Goal: Information Seeking & Learning: Check status

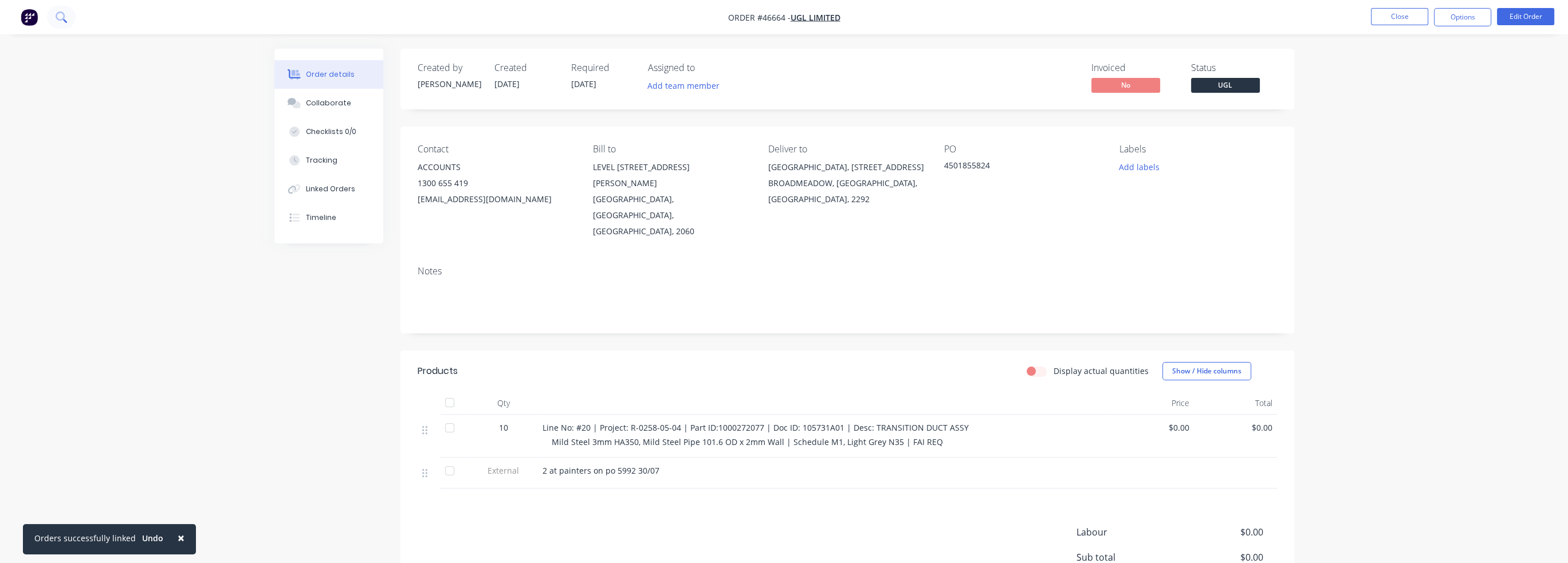
click at [125, 15] on nav "Order #46664 - UGL LIMITED Close Options Edit Order" at bounding box center [784, 17] width 1568 height 34
click at [71, 19] on button at bounding box center [61, 17] width 29 height 23
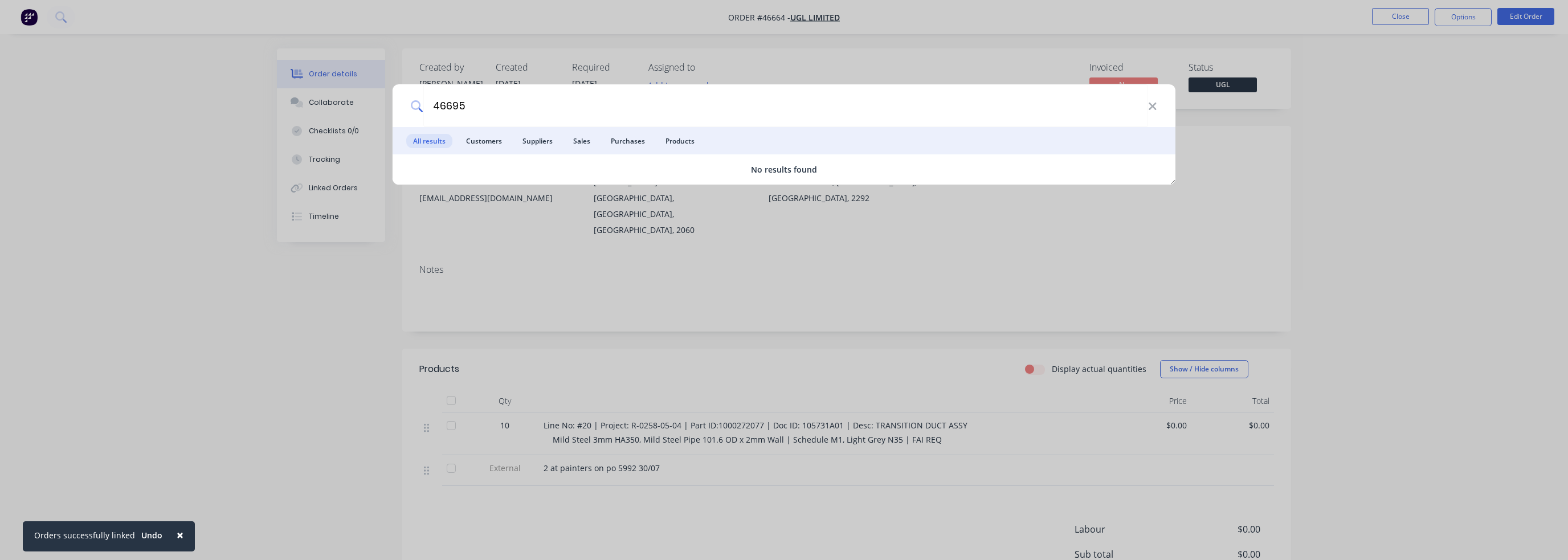
type input "46695"
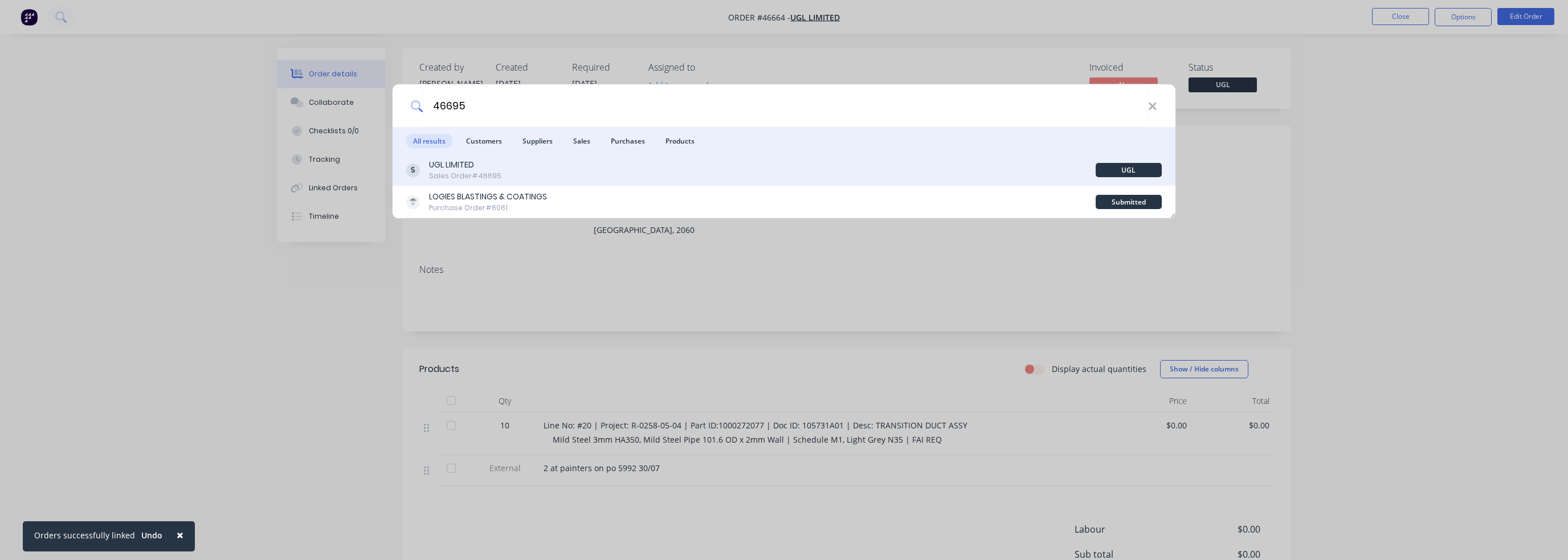
click at [522, 178] on div "UGL LIMITED Sales Order #46695" at bounding box center [751, 169] width 690 height 22
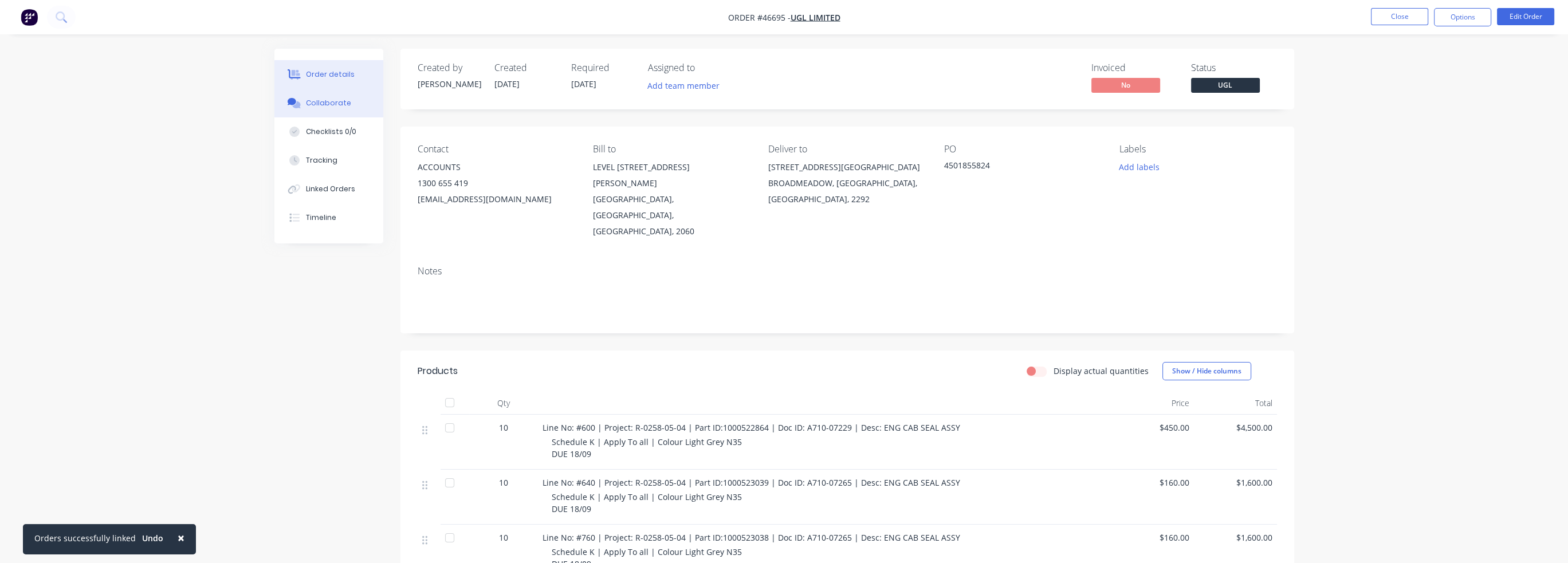
click at [327, 108] on div "Collaborate" at bounding box center [328, 103] width 46 height 11
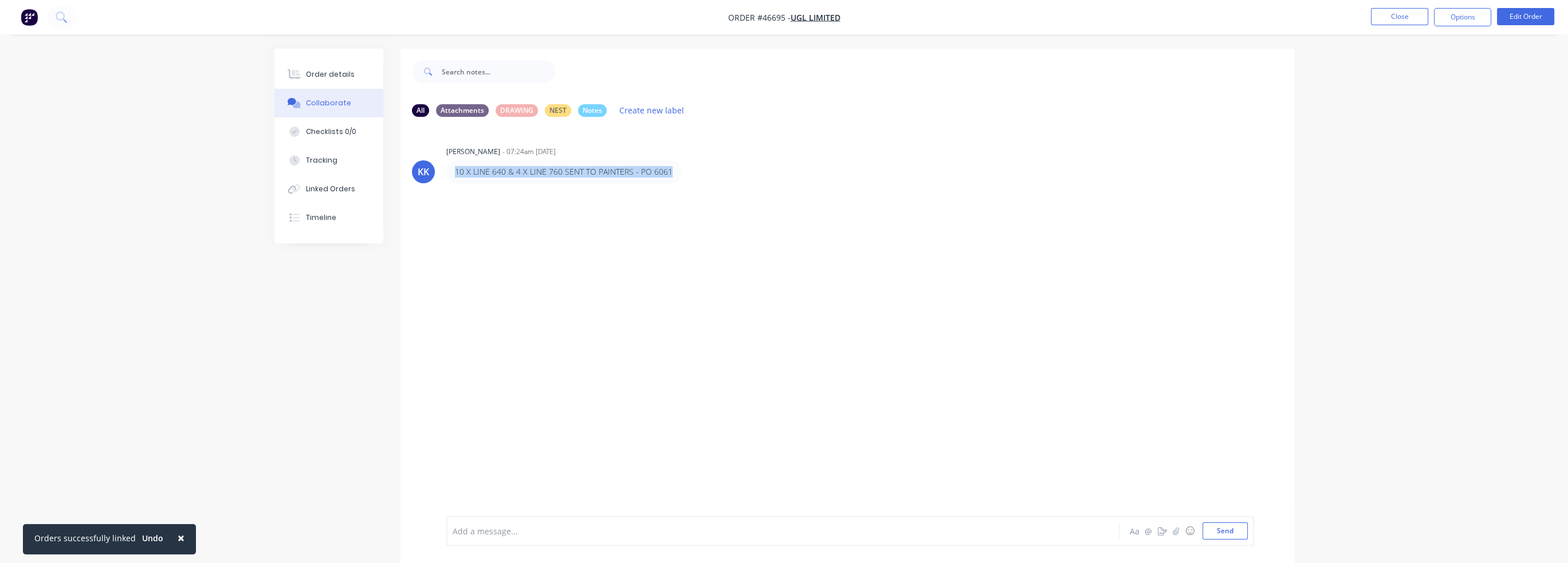
drag, startPoint x: 454, startPoint y: 169, endPoint x: 697, endPoint y: 168, distance: 243.0
click at [697, 168] on div "10 X LINE 640 & 4 X LINE 760 SENT TO PAINTERS - PO 6061" at bounding box center [625, 172] width 358 height 23
click at [550, 168] on p "10 X LINE 640 & 4 X LINE 760 SENT TO PAINTERS - PO 6061" at bounding box center [564, 171] width 218 height 12
drag, startPoint x: 513, startPoint y: 171, endPoint x: 653, endPoint y: 174, distance: 140.0
click at [653, 174] on p "10 X LINE 640 & 4 X LINE 760 SENT TO PAINTERS - PO 6061" at bounding box center [564, 171] width 218 height 12
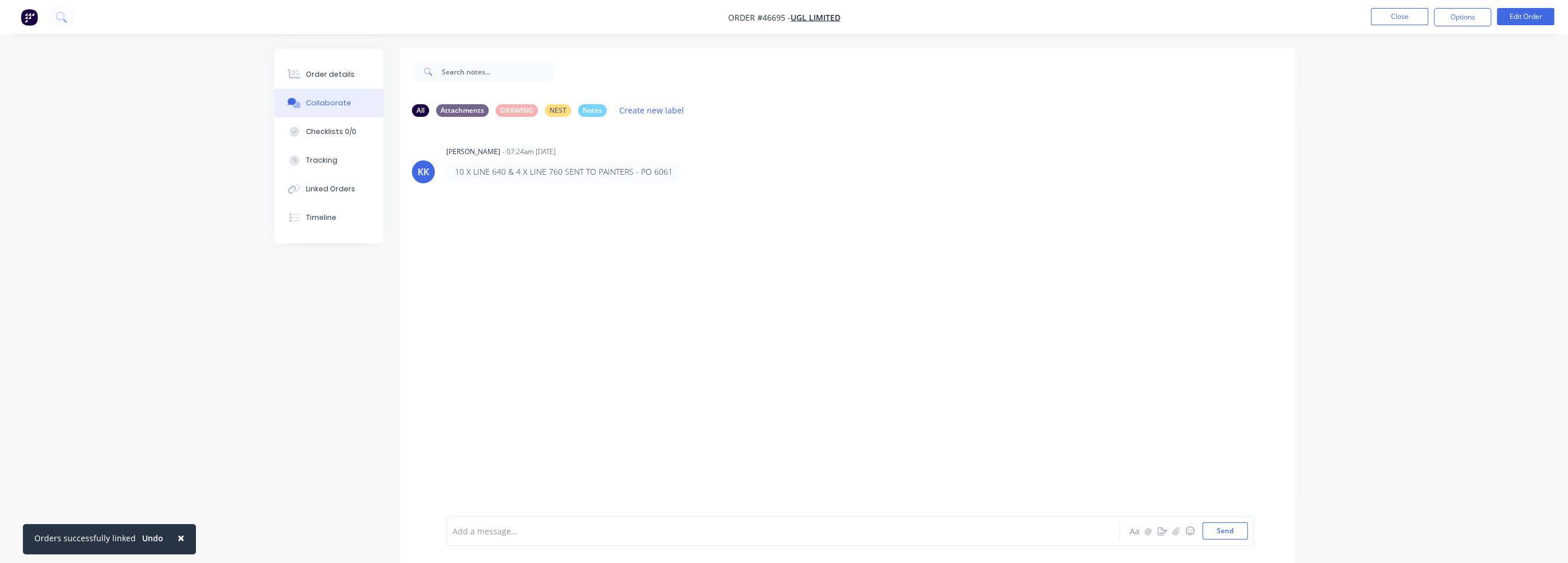
click at [668, 172] on div "10 X LINE 640 & 4 X LINE 760 SENT TO PAINTERS - PO 6061" at bounding box center [564, 172] width 235 height 23
click at [316, 75] on div "Order details" at bounding box center [330, 74] width 48 height 11
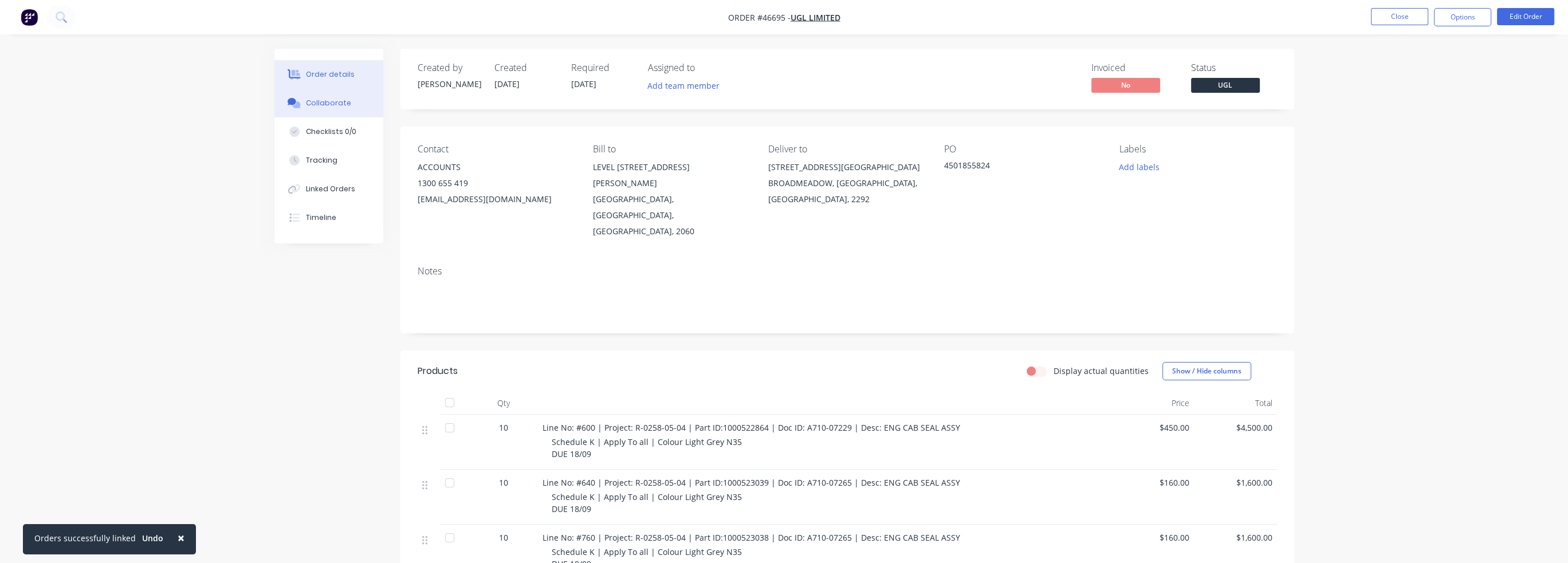
click at [314, 108] on div "Collaborate" at bounding box center [328, 103] width 46 height 11
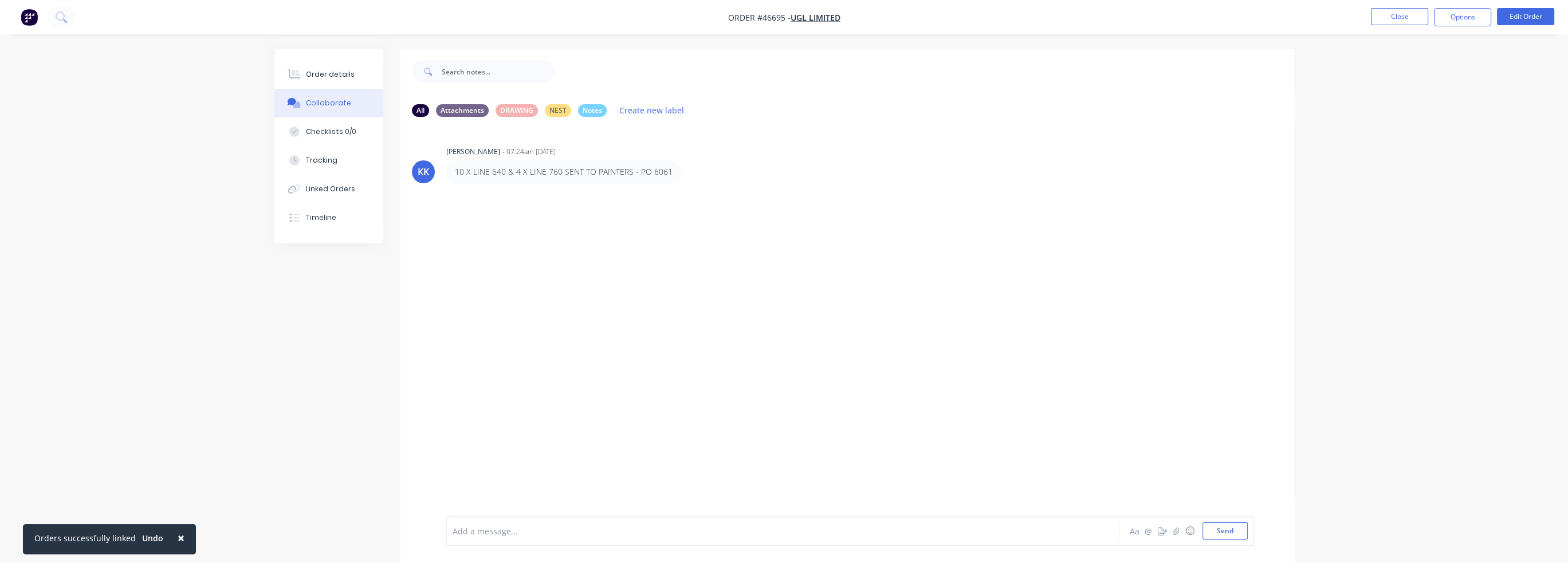
drag, startPoint x: 471, startPoint y: 169, endPoint x: 508, endPoint y: 169, distance: 37.0
click at [508, 169] on p "10 X LINE 640 & 4 X LINE 760 SENT TO PAINTERS - PO 6061" at bounding box center [564, 171] width 218 height 12
click at [334, 75] on div "Order details" at bounding box center [330, 74] width 48 height 11
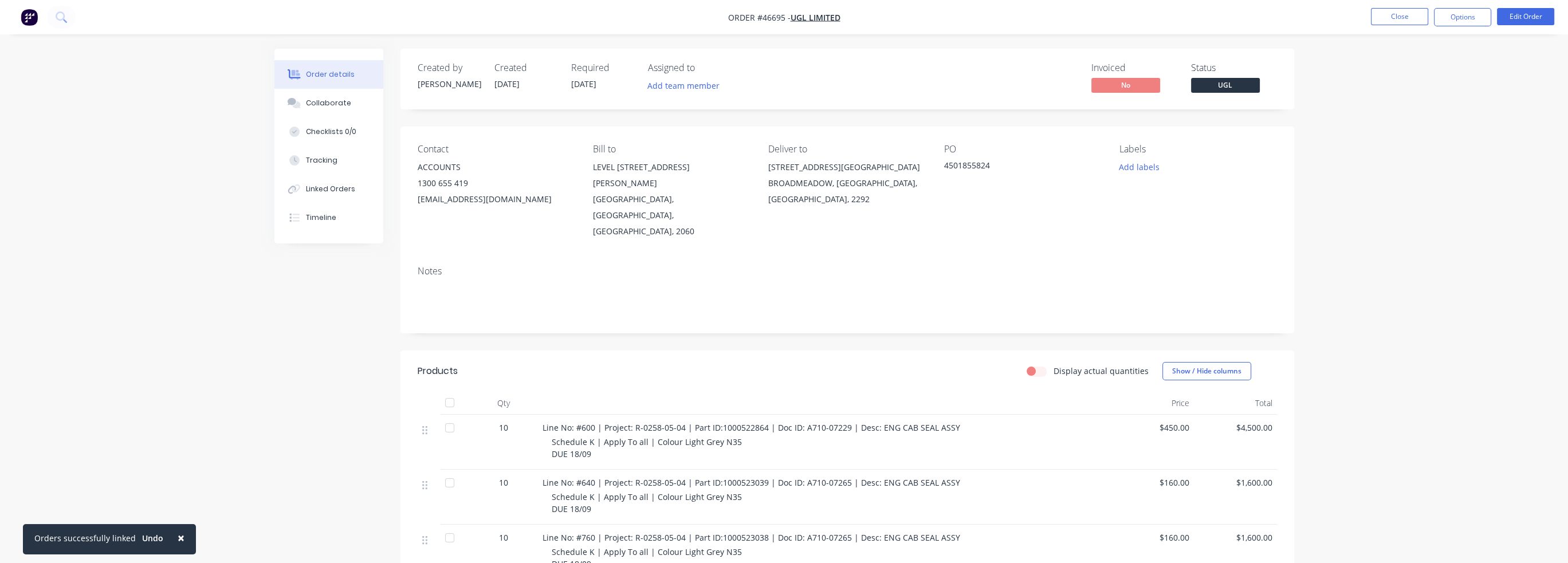
scroll to position [230, 0]
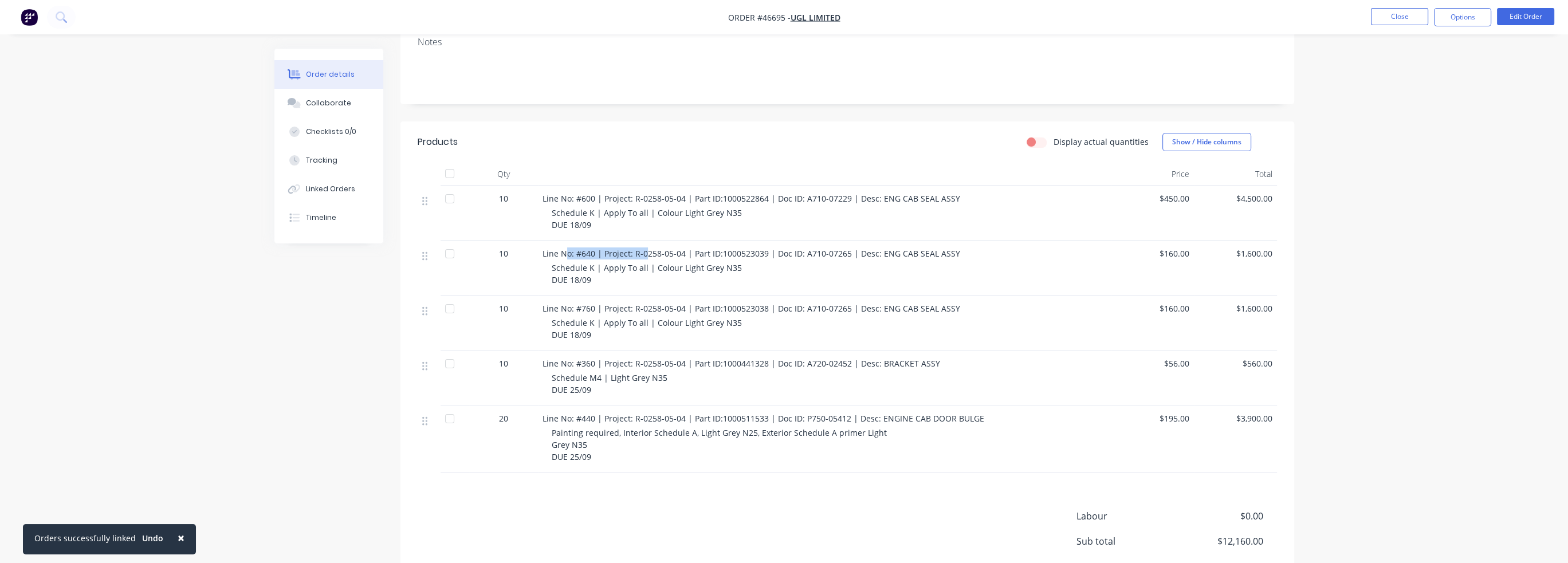
drag, startPoint x: 566, startPoint y: 221, endPoint x: 642, endPoint y: 221, distance: 76.0
click at [642, 248] on span "Line No: #640 | Project: R-0258-05-04 | Part ID:1000523039 | Doc ID: A710-07265…" at bounding box center [751, 254] width 418 height 11
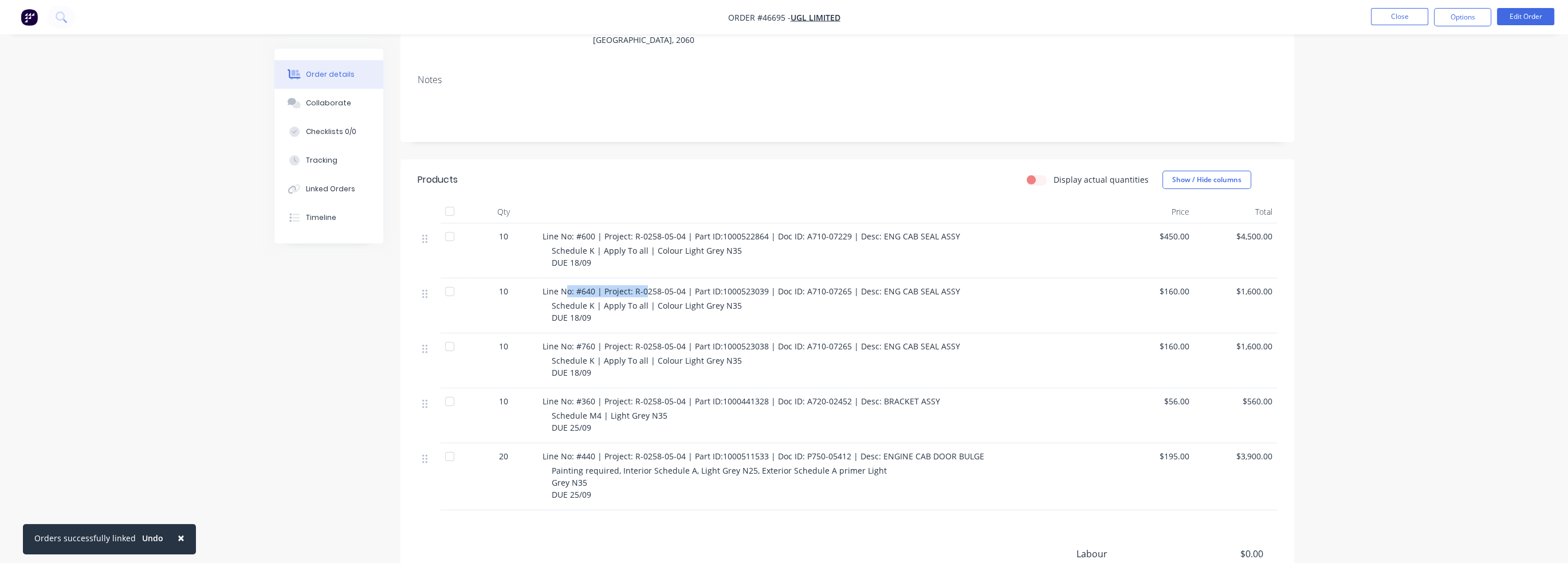
scroll to position [172, 0]
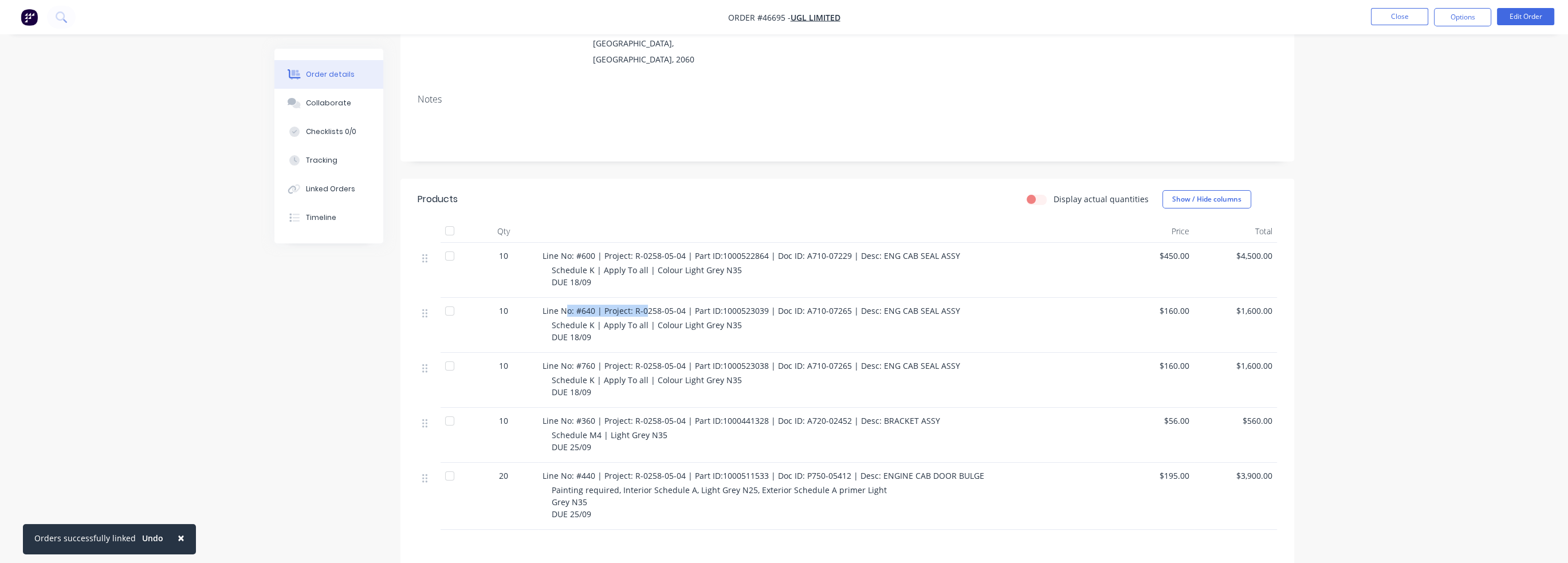
click at [328, 75] on div "Order details" at bounding box center [330, 74] width 48 height 11
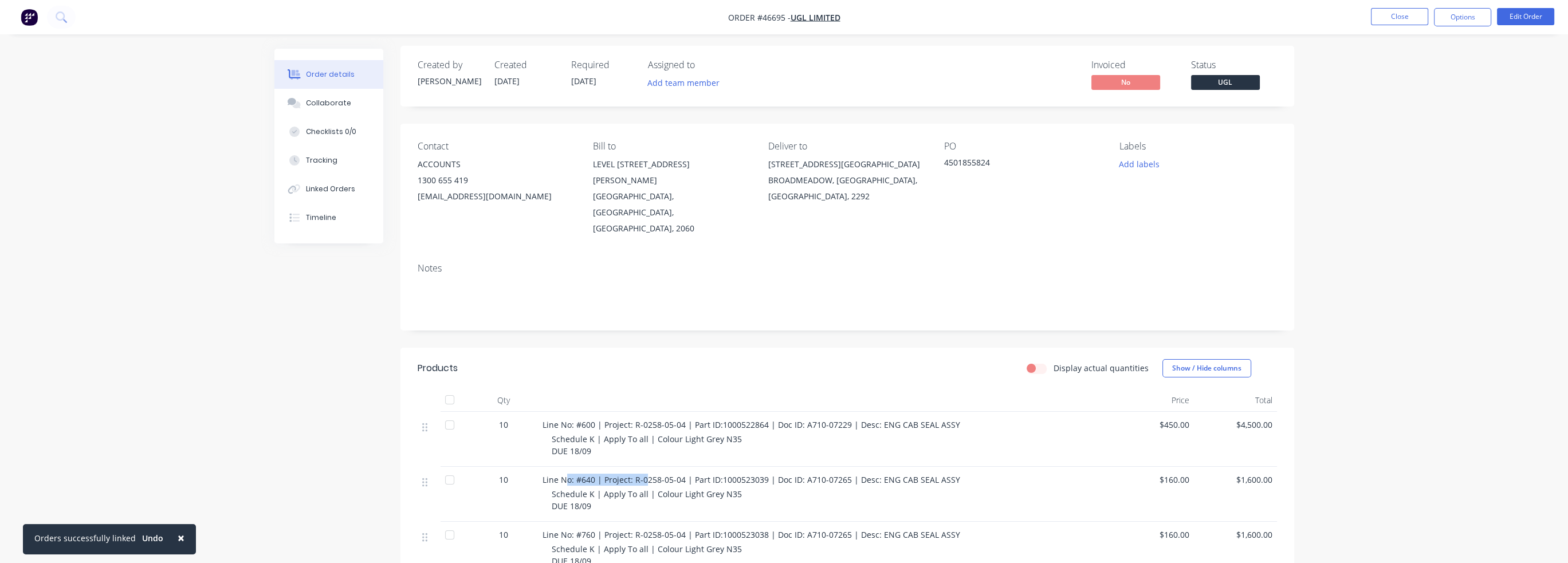
scroll to position [0, 0]
click at [340, 100] on div "Collaborate" at bounding box center [328, 103] width 46 height 11
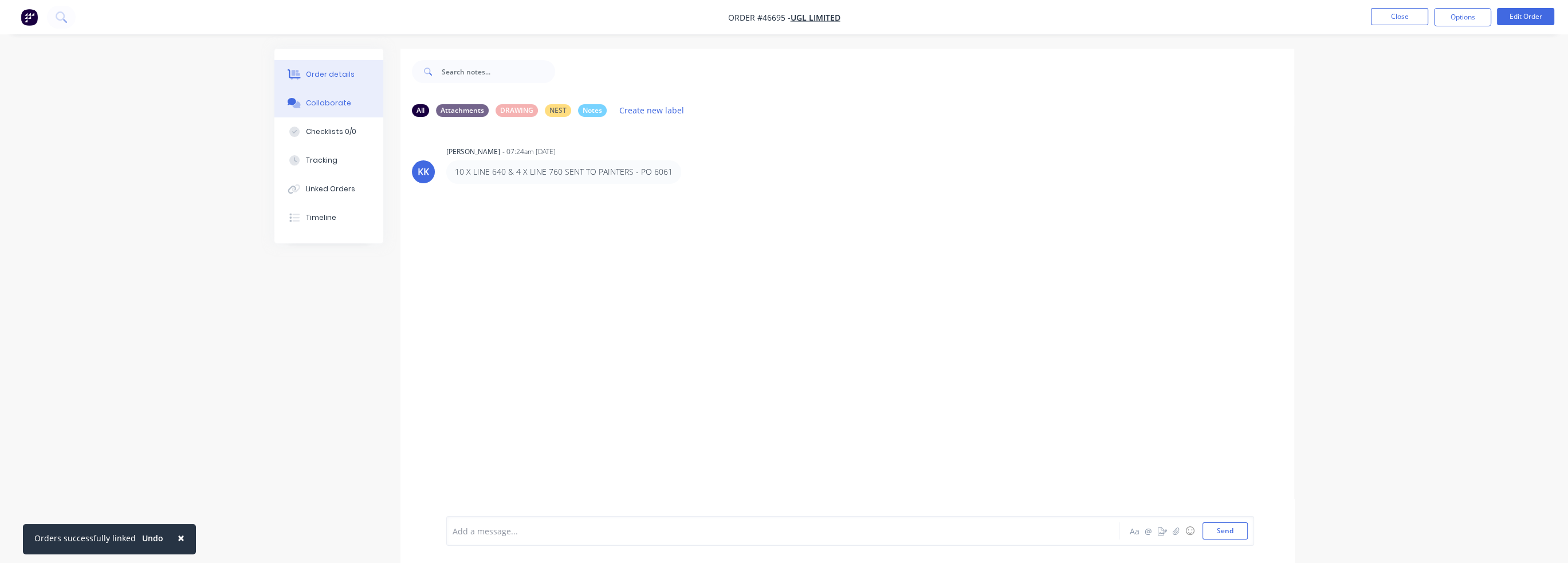
click at [345, 77] on div "Order details" at bounding box center [330, 74] width 48 height 11
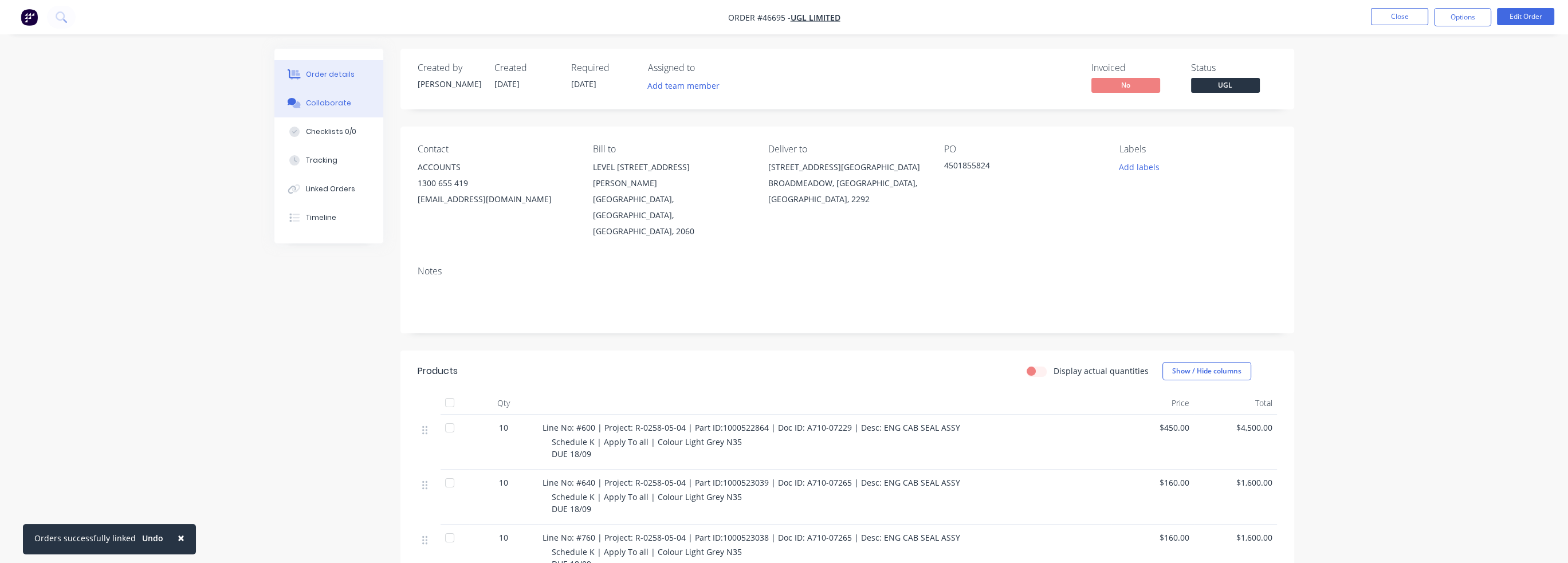
click at [346, 100] on div "Collaborate" at bounding box center [328, 103] width 46 height 11
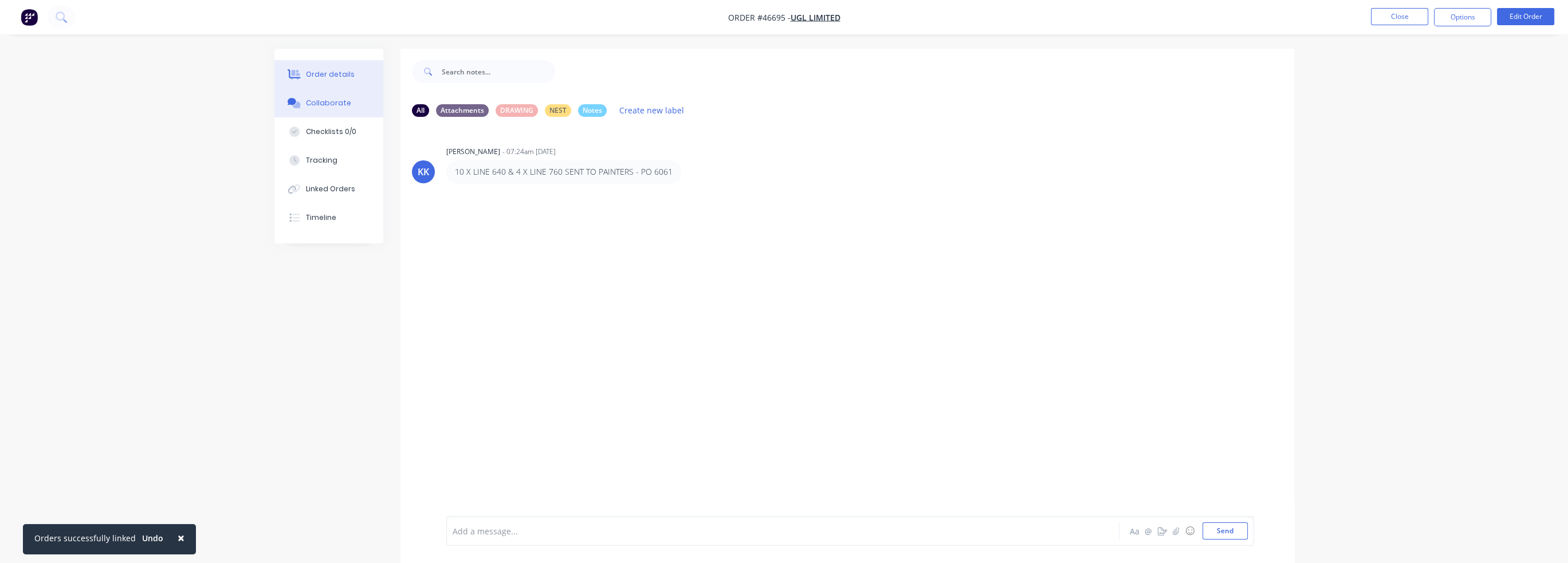
click at [344, 82] on button "Order details" at bounding box center [328, 74] width 108 height 29
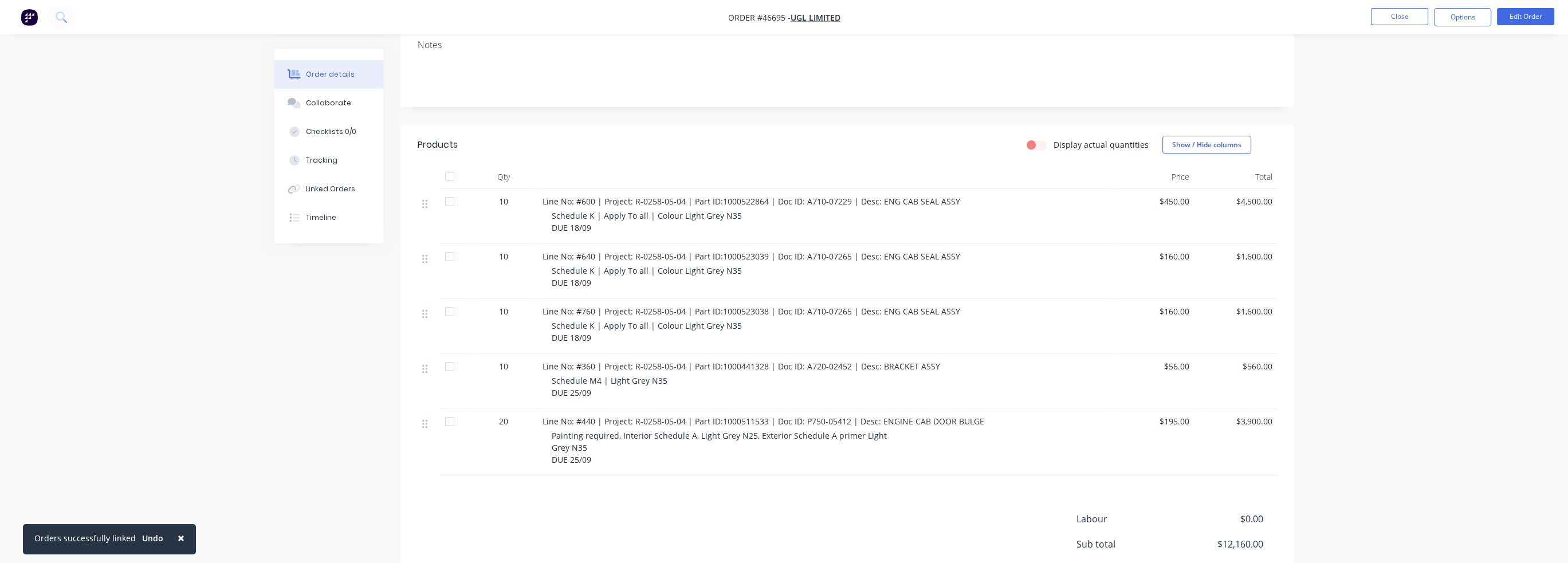
scroll to position [230, 0]
drag, startPoint x: 583, startPoint y: 274, endPoint x: 599, endPoint y: 274, distance: 16.0
click at [599, 303] on span "Line No: #760 | Project: R-0258-05-04 | Part ID:1000523038 | Doc ID: A710-07265…" at bounding box center [751, 308] width 418 height 11
click at [337, 105] on div "Collaborate" at bounding box center [328, 103] width 46 height 11
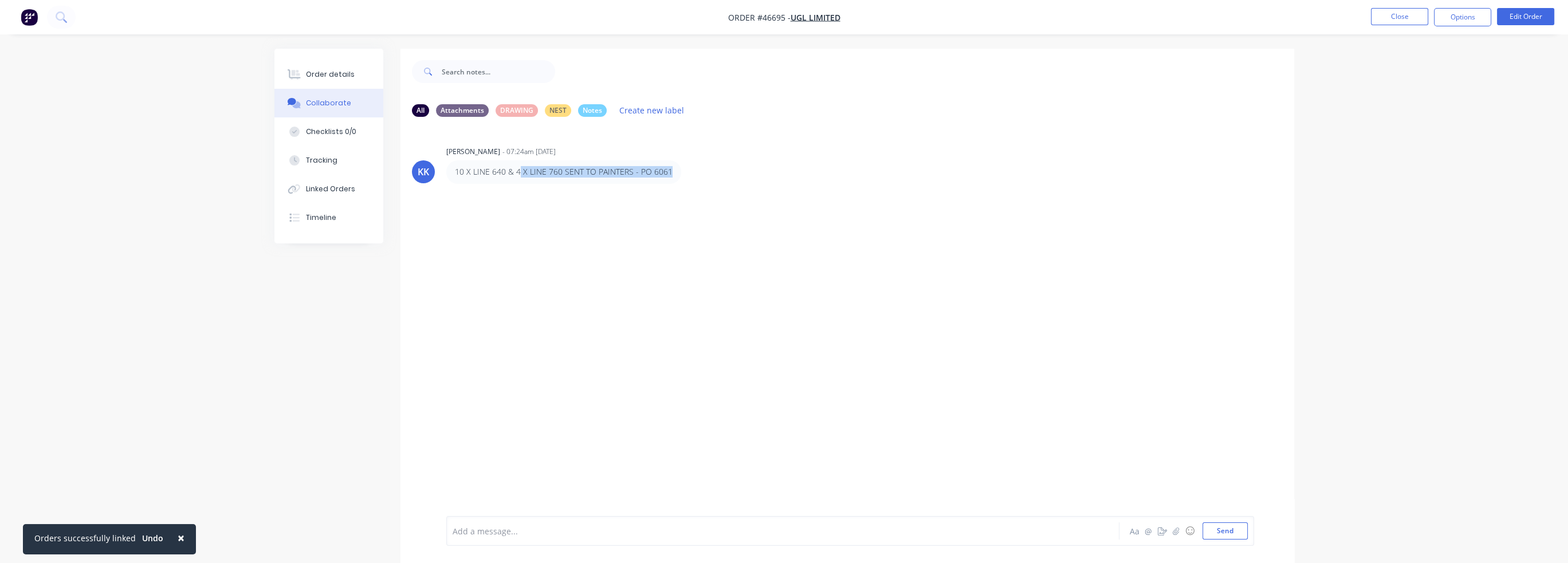
drag, startPoint x: 519, startPoint y: 168, endPoint x: 681, endPoint y: 167, distance: 162.0
click at [681, 167] on div "10 X LINE 640 & 4 X LINE 760 SENT TO PAINTERS - PO 6061" at bounding box center [625, 172] width 358 height 23
click at [679, 172] on div "10 X LINE 640 & 4 X LINE 760 SENT TO PAINTERS - PO 6061" at bounding box center [625, 172] width 358 height 23
click at [771, 270] on div "KK [PERSON_NAME] - 07:24am [DATE] 10 X LINE 640 & 4 X LINE 760 SENT TO PAINTERS…" at bounding box center [847, 321] width 893 height 390
click at [334, 71] on div "Order details" at bounding box center [330, 74] width 48 height 11
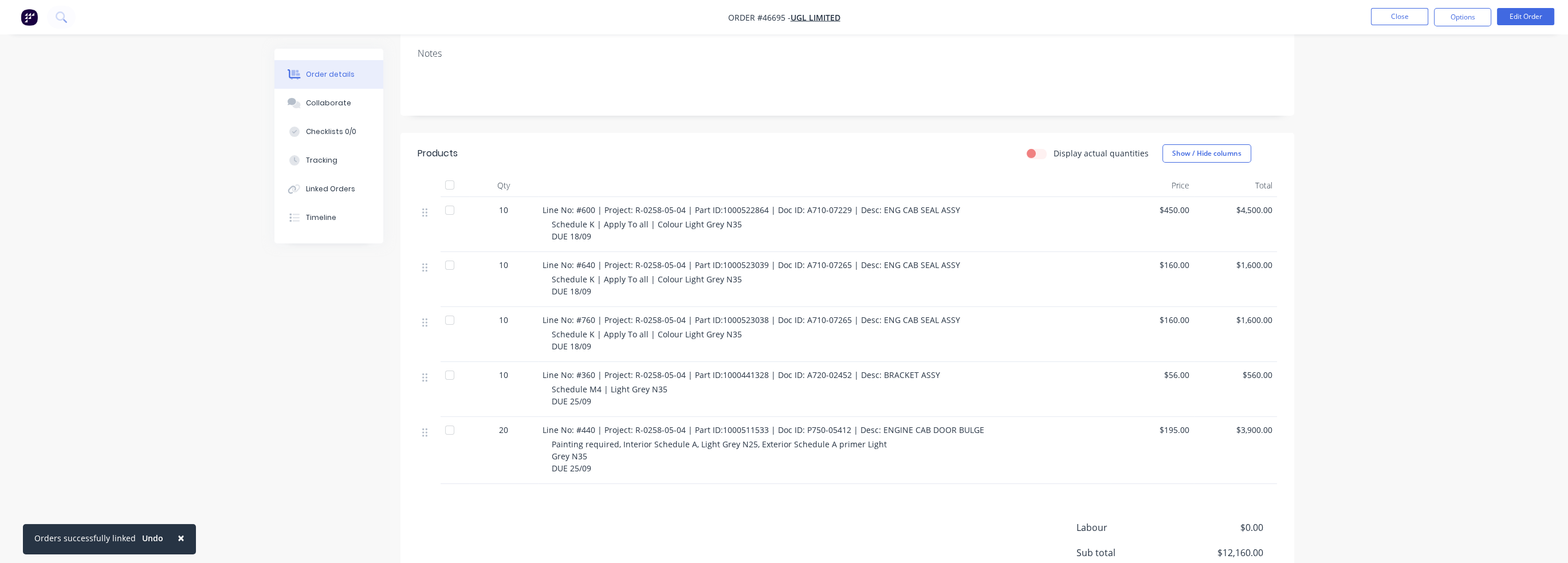
scroll to position [284, 0]
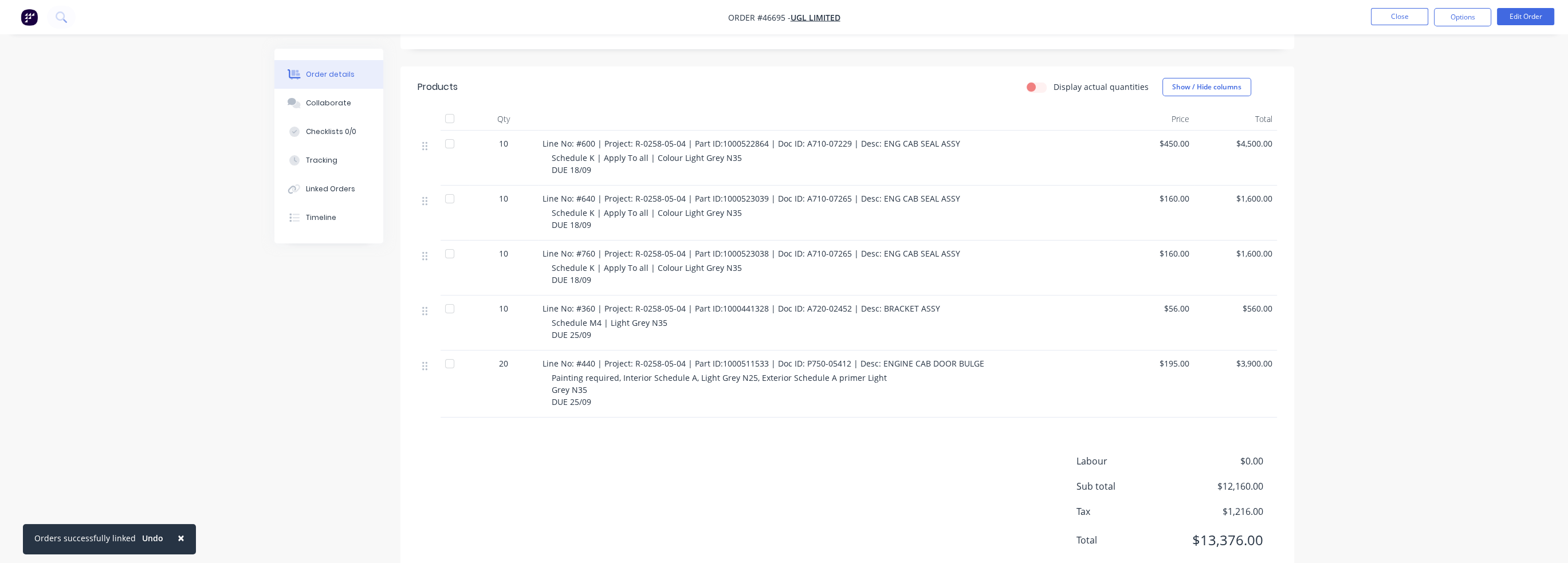
click at [1329, 363] on div "Order details Collaborate Checklists 0/0 Tracking Linked Orders Timeline Order …" at bounding box center [784, 156] width 1568 height 881
click at [320, 100] on div "Collaborate" at bounding box center [328, 103] width 46 height 11
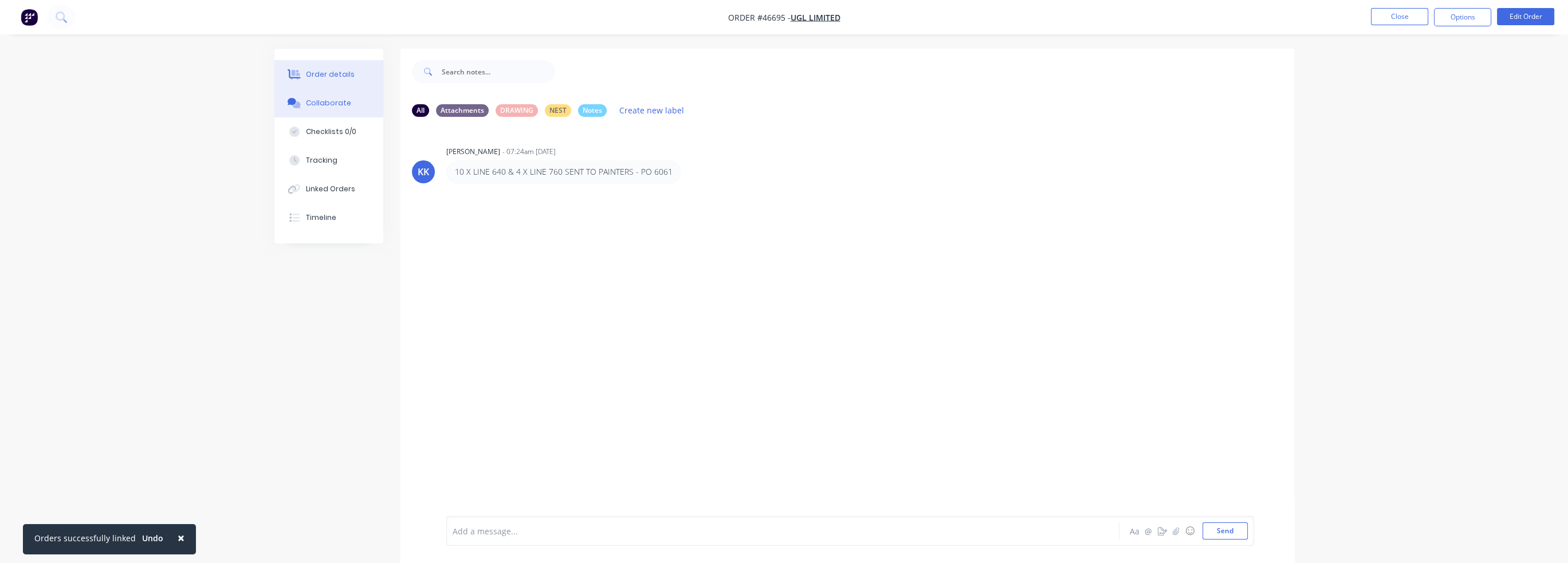
click at [327, 78] on div "Order details" at bounding box center [330, 74] width 48 height 11
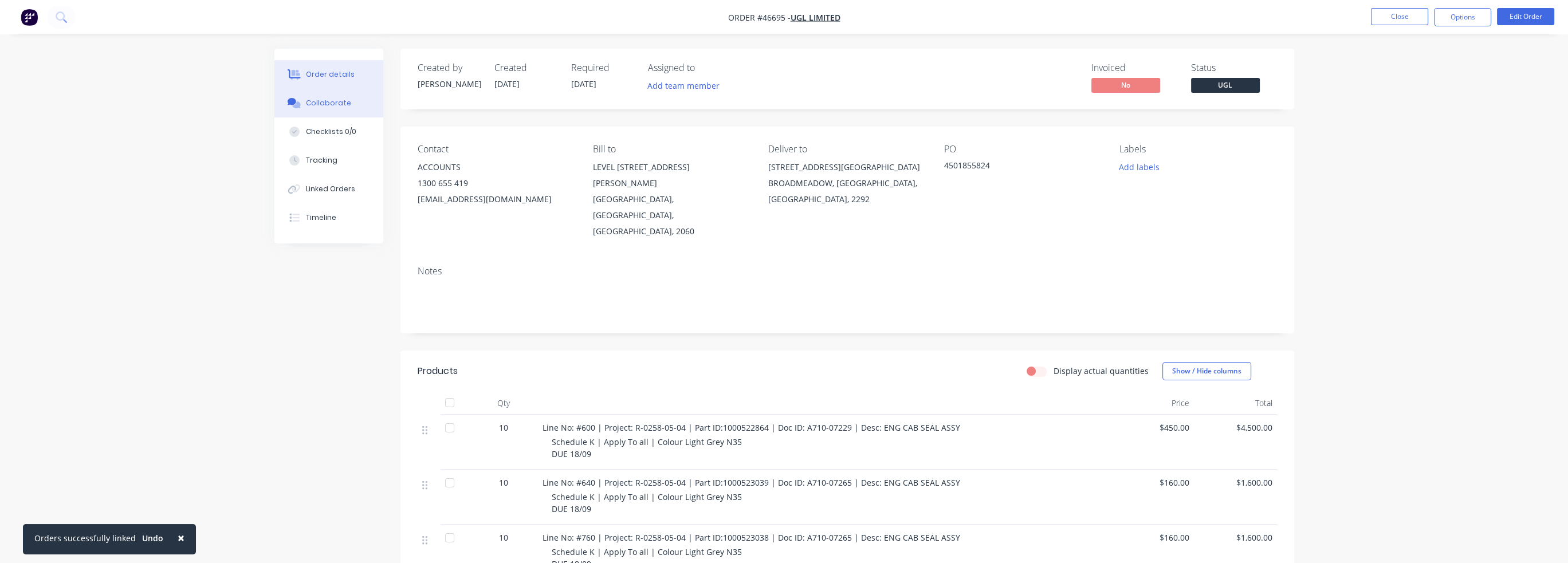
click at [330, 109] on button "Collaborate" at bounding box center [328, 103] width 108 height 29
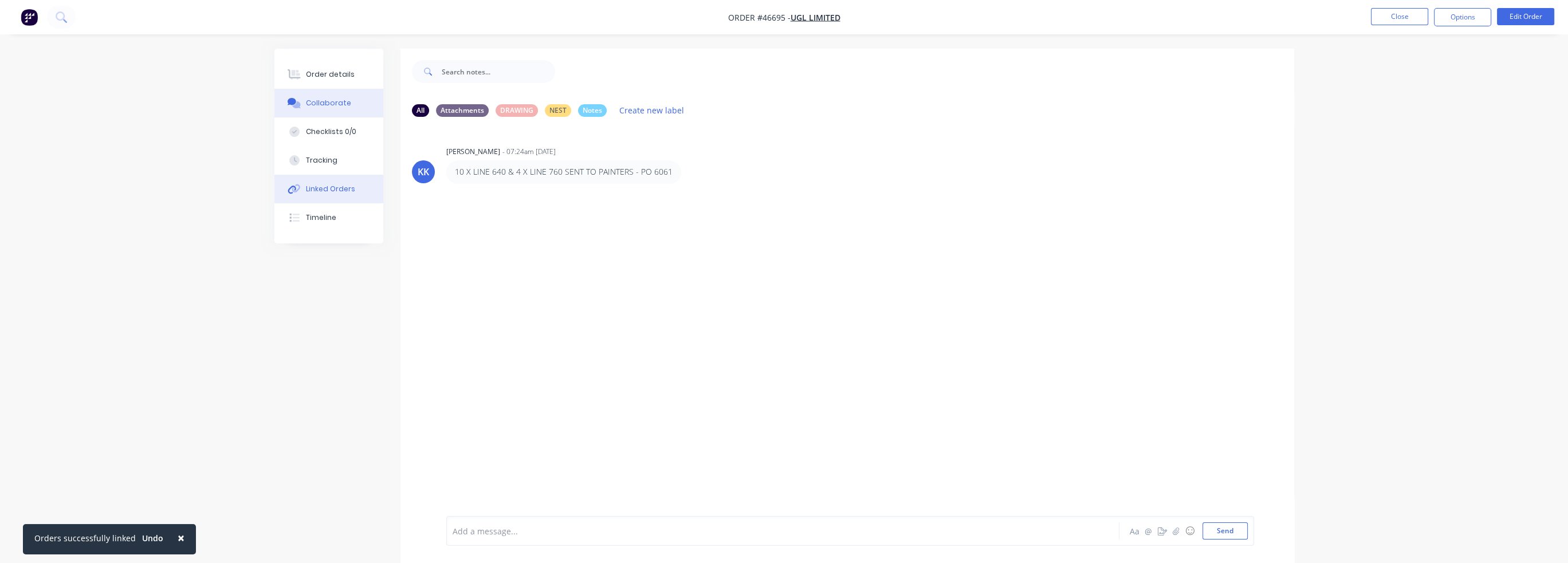
drag, startPoint x: 326, startPoint y: 180, endPoint x: 353, endPoint y: 178, distance: 27.1
click at [327, 180] on button "Linked Orders" at bounding box center [328, 189] width 108 height 29
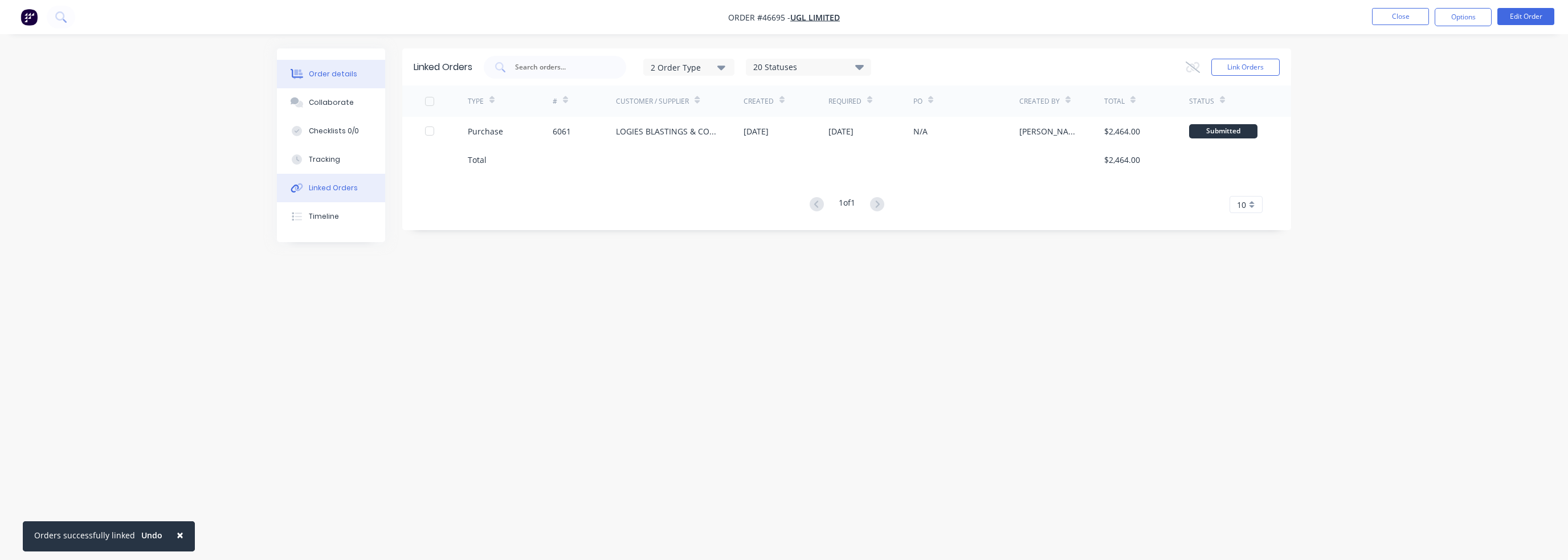
click at [344, 78] on div "Order details" at bounding box center [333, 74] width 48 height 11
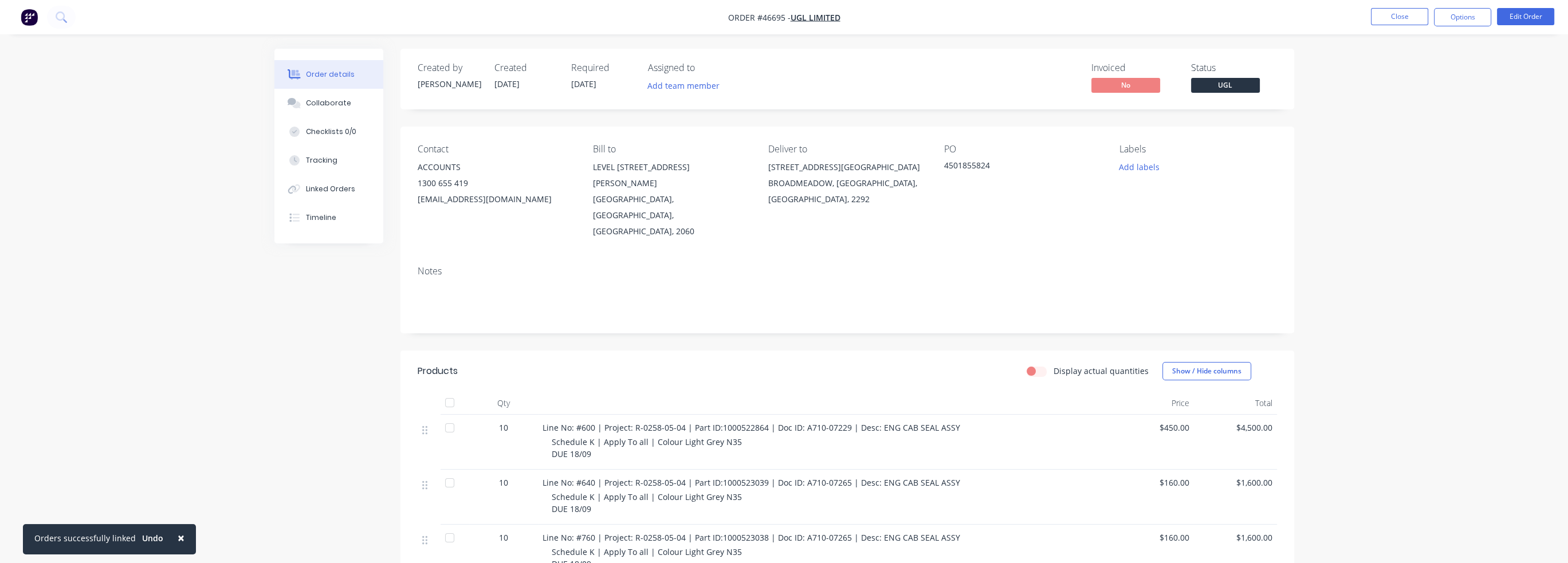
click at [587, 304] on div "Created by [PERSON_NAME] Created [DATE] Required [DATE] Assigned to Add team me…" at bounding box center [847, 455] width 893 height 815
click at [177, 538] on span "×" at bounding box center [181, 538] width 7 height 16
click at [288, 452] on div "Created by [PERSON_NAME] Created [DATE] Required [DATE] Assigned to Add team me…" at bounding box center [784, 464] width 1020 height 832
drag, startPoint x: 214, startPoint y: 478, endPoint x: 565, endPoint y: 369, distance: 367.5
click at [565, 392] on div "Qty Price Total" at bounding box center [847, 403] width 859 height 23
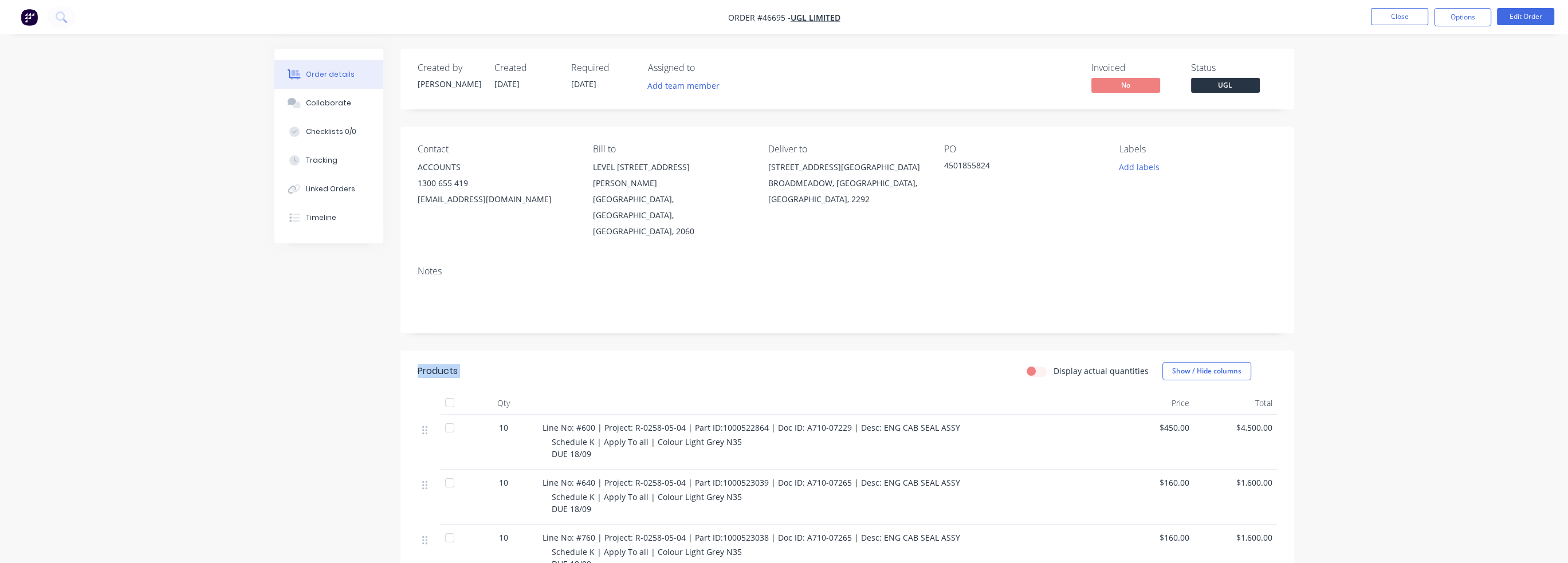
drag, startPoint x: 603, startPoint y: 178, endPoint x: 745, endPoint y: 351, distance: 223.8
click at [745, 351] on div "Created by [PERSON_NAME] Created [DATE] Required [DATE] Assigned to Add team me…" at bounding box center [784, 464] width 1020 height 832
drag, startPoint x: 360, startPoint y: 236, endPoint x: 653, endPoint y: 233, distance: 293.0
